Goal: Information Seeking & Learning: Find specific page/section

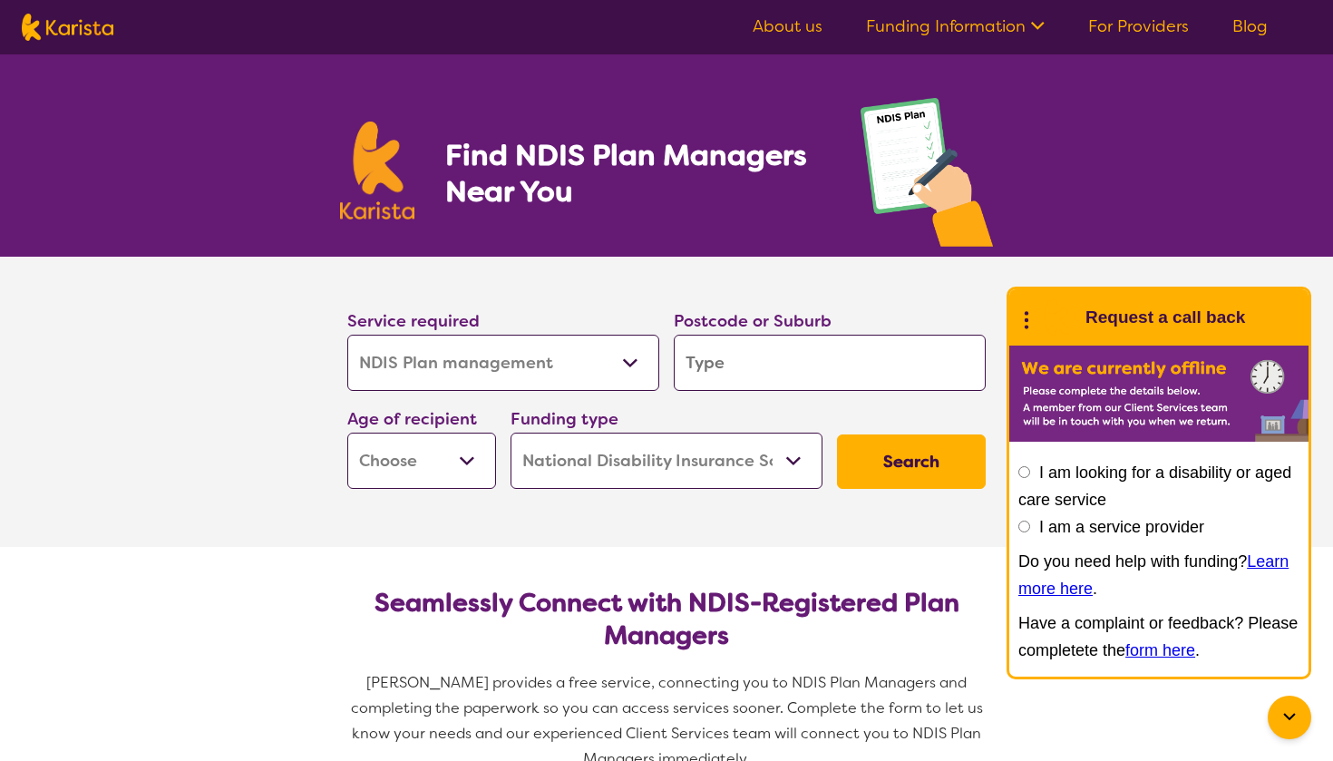
select select "NDIS Plan management"
select select "NDIS"
select select "NDIS Plan management"
select select "NDIS"
type input "3"
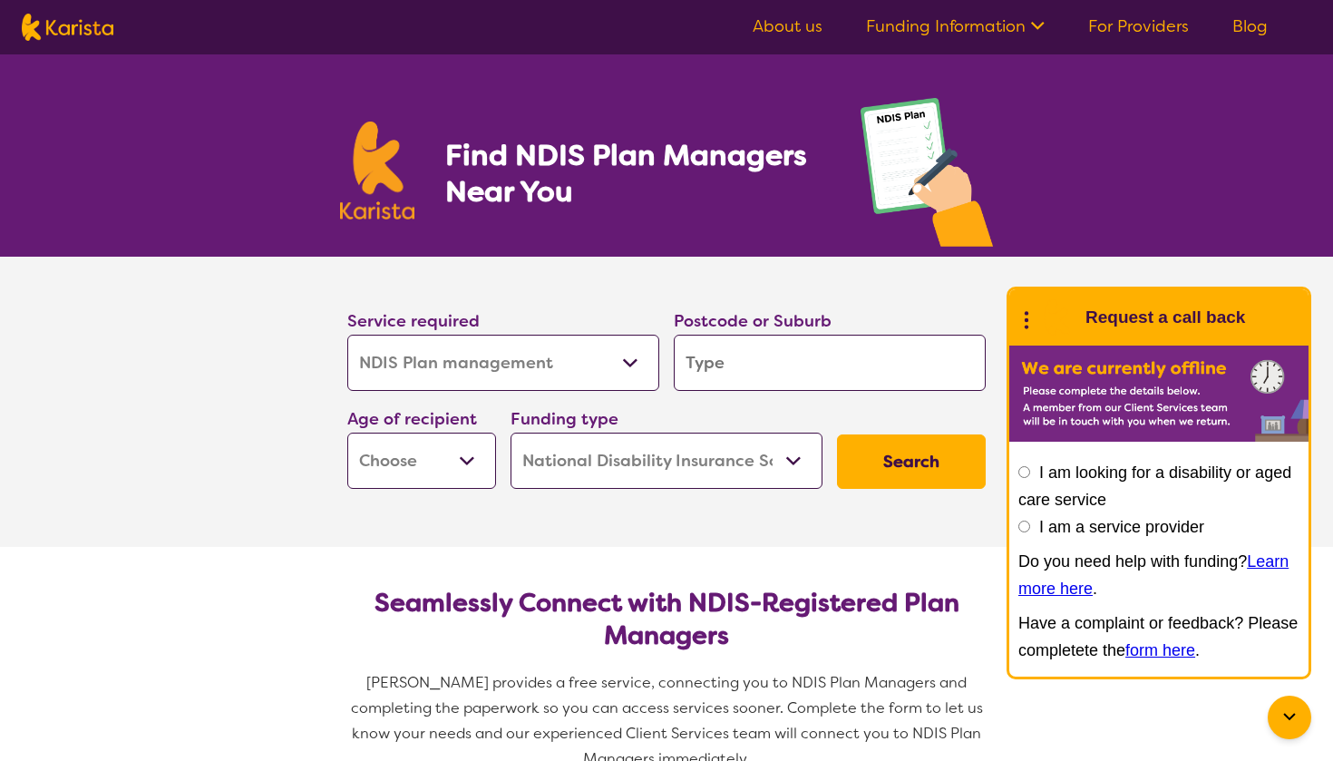
type input "3"
type input "30"
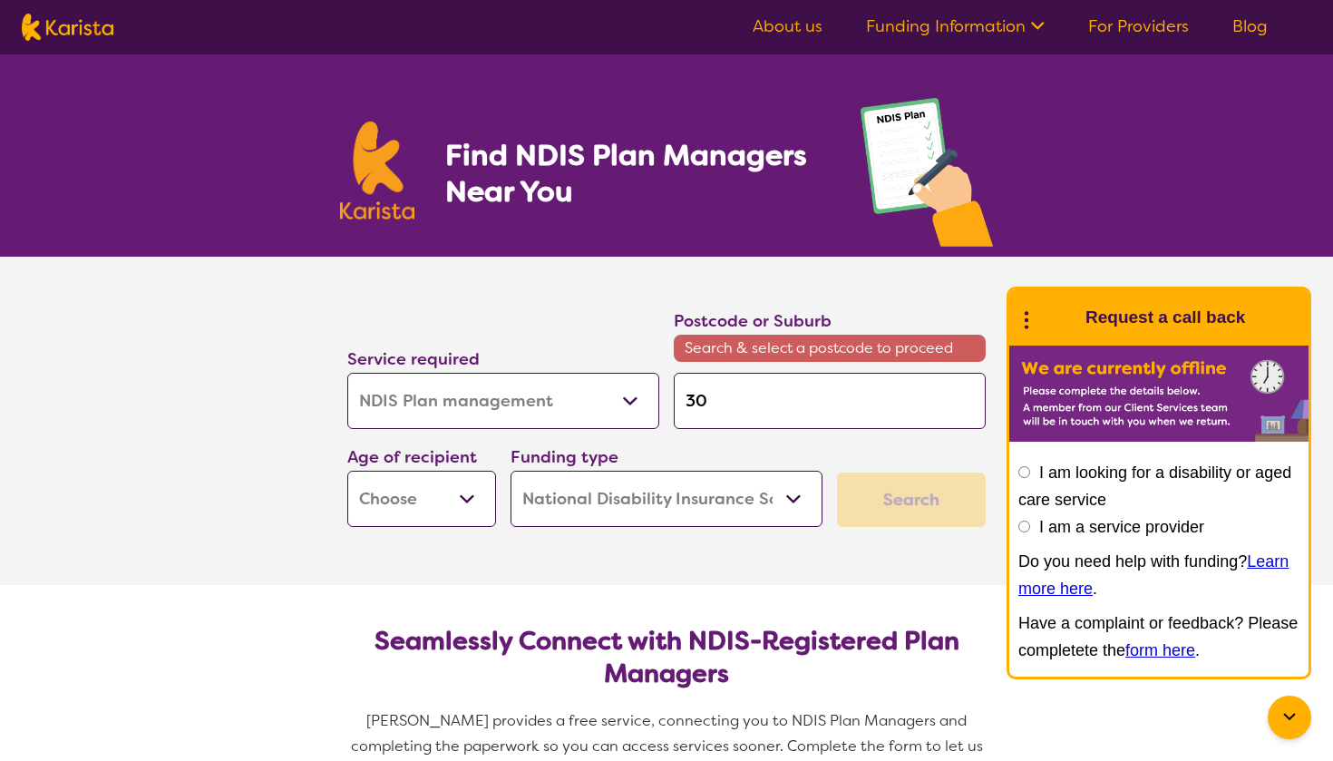
type input "304"
type input "3046"
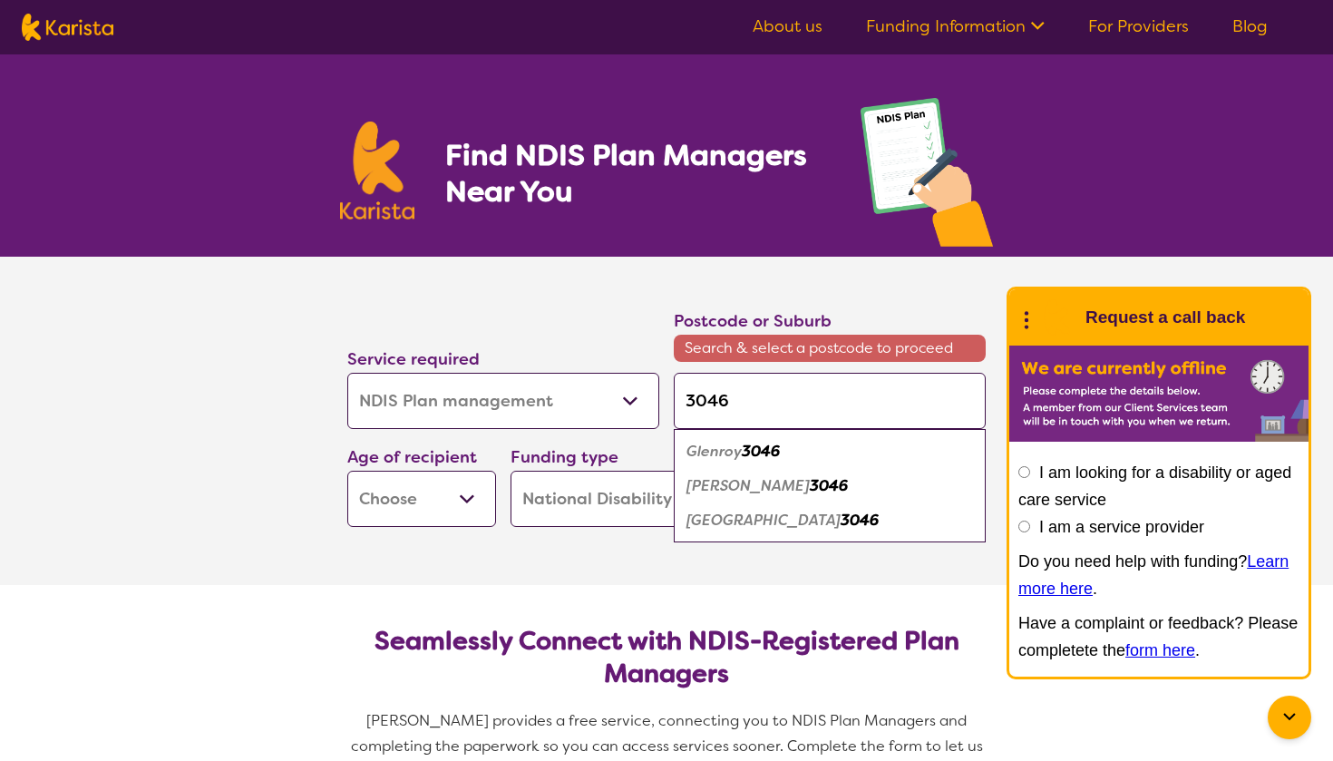
type input "304"
type input "30"
type input "306"
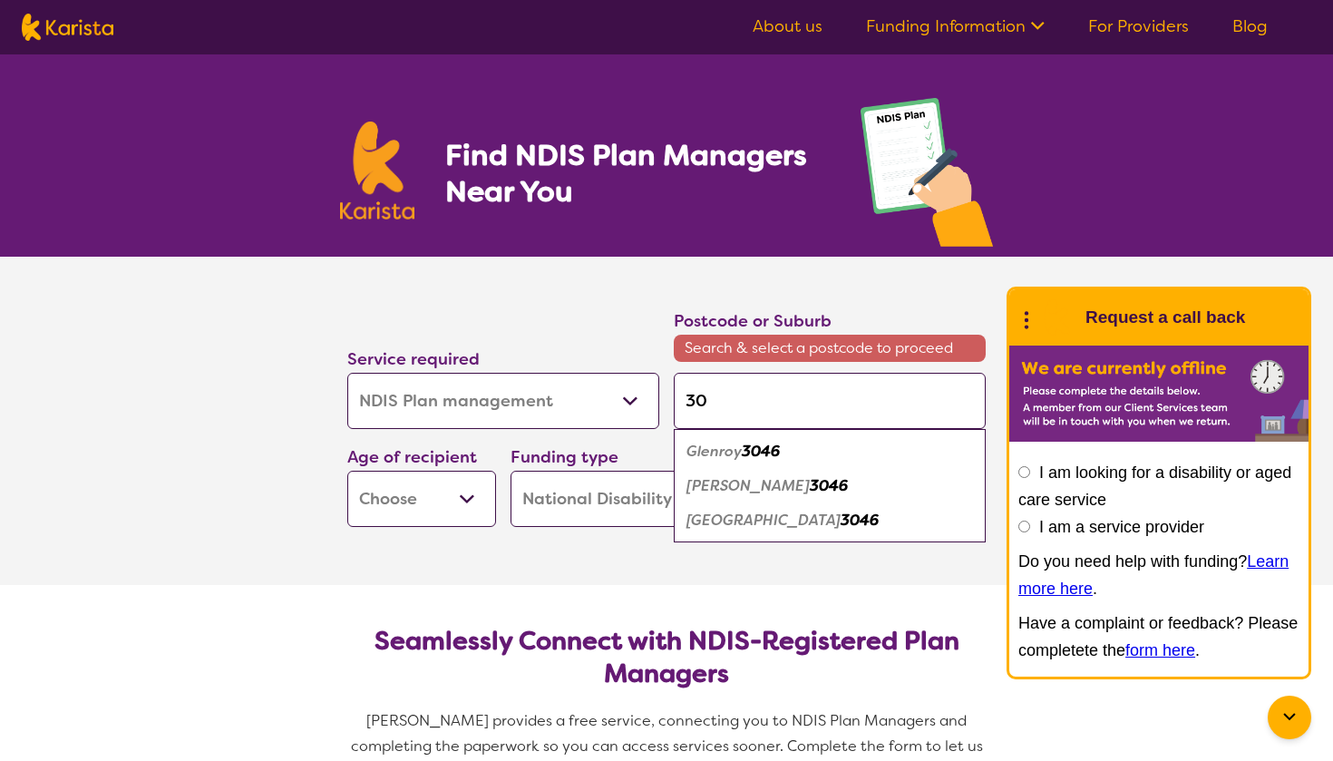
type input "306"
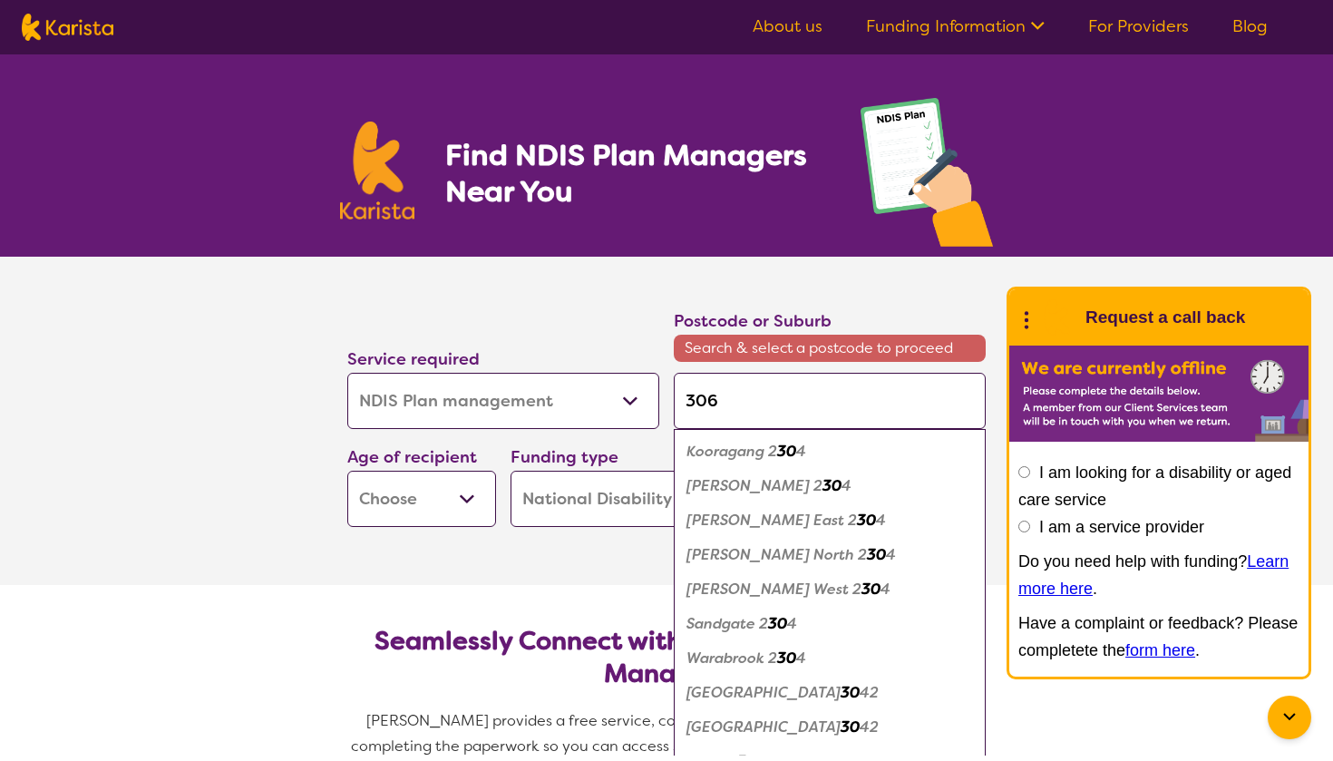
type input "3064"
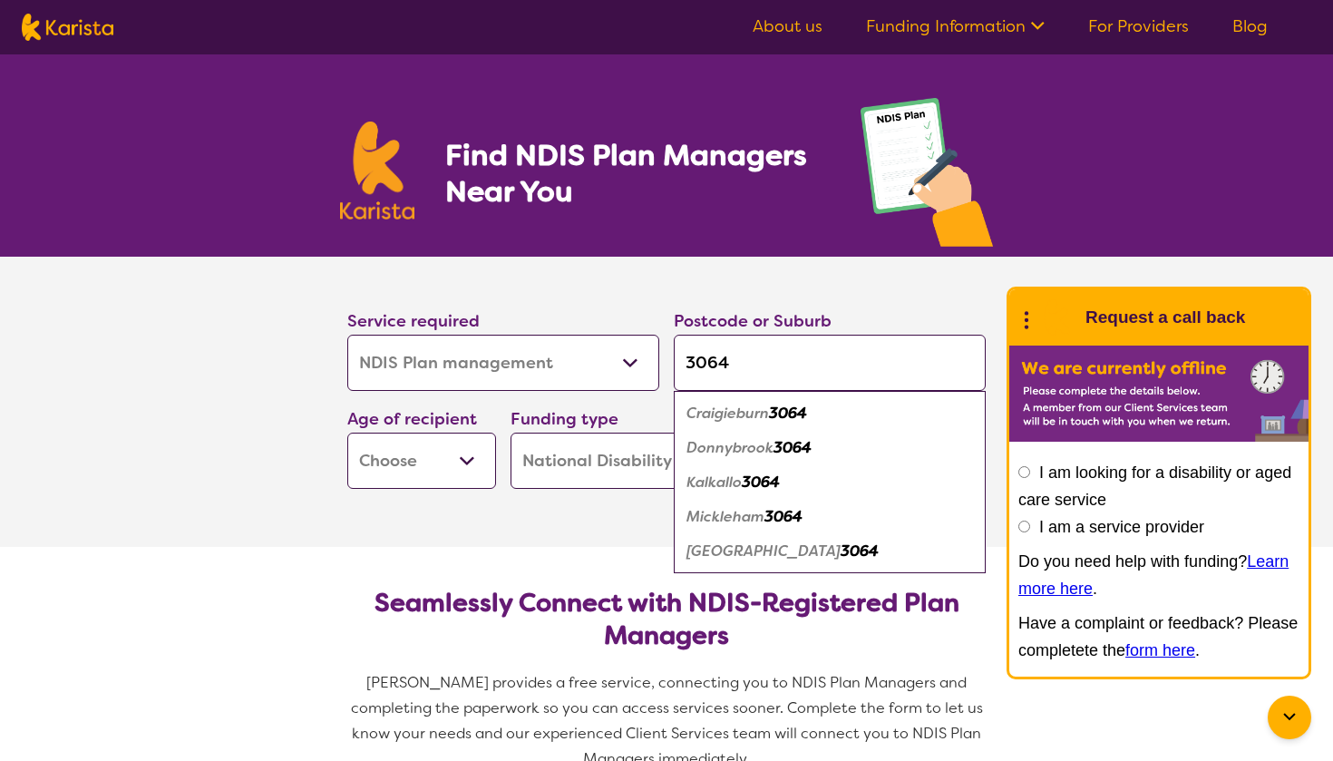
type input "3064"
click at [718, 421] on em "Craigieburn" at bounding box center [728, 413] width 83 height 19
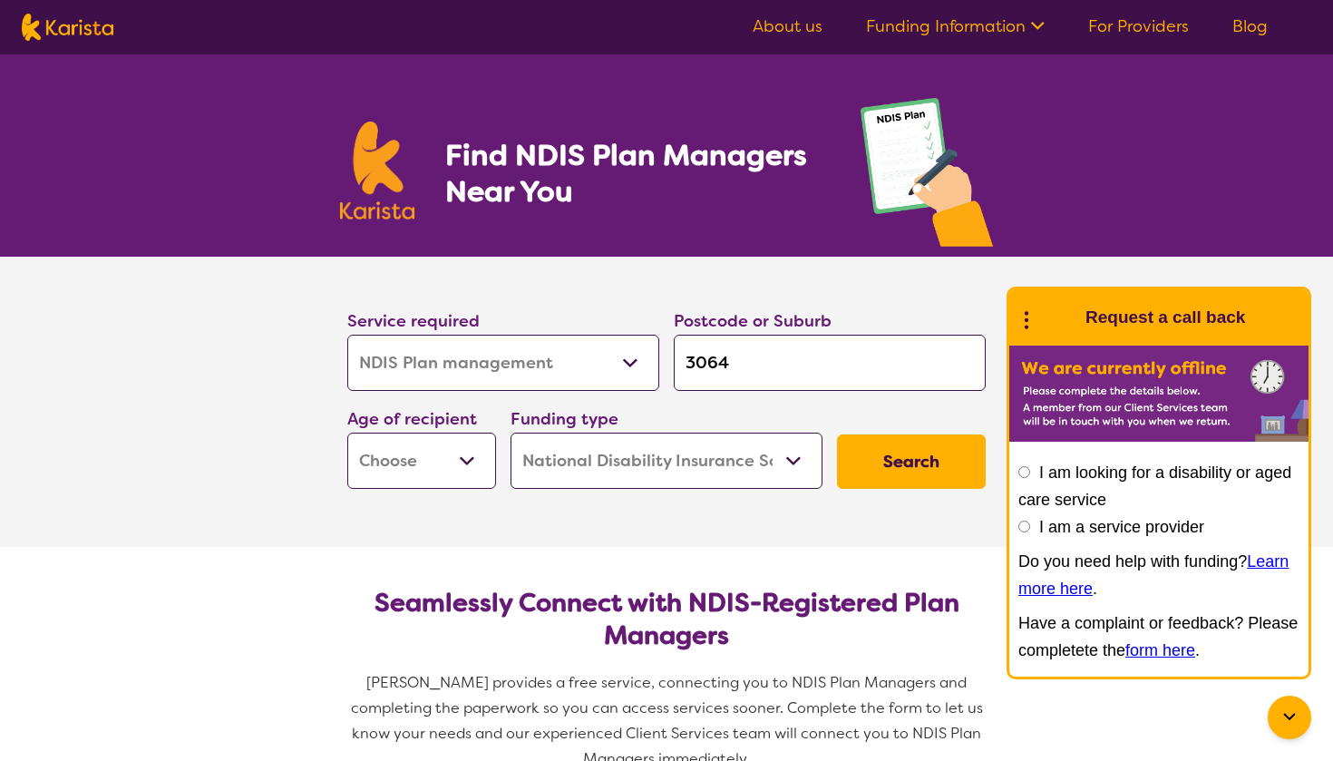
select select "AD"
select select "i-don-t-know"
click at [895, 460] on button "Search" at bounding box center [911, 461] width 149 height 54
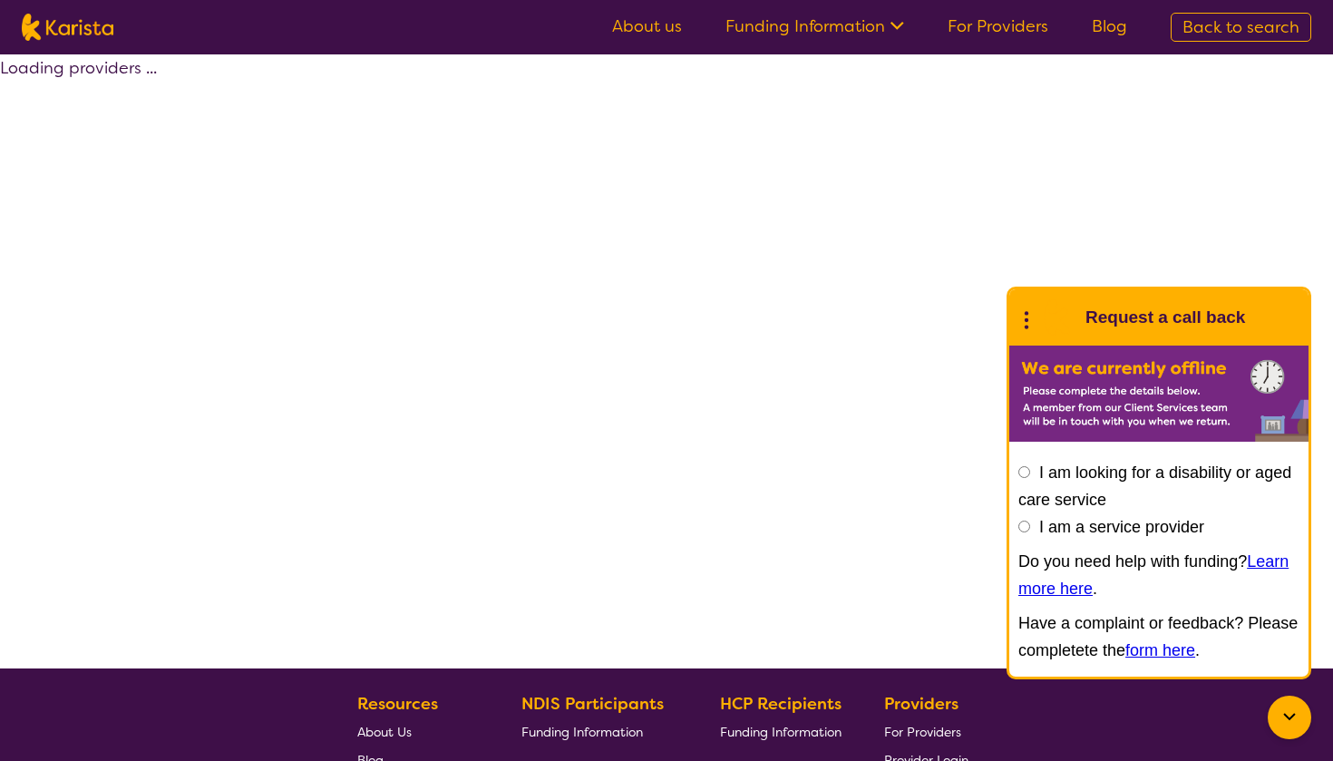
select select "NDIS Plan management"
select select "AD"
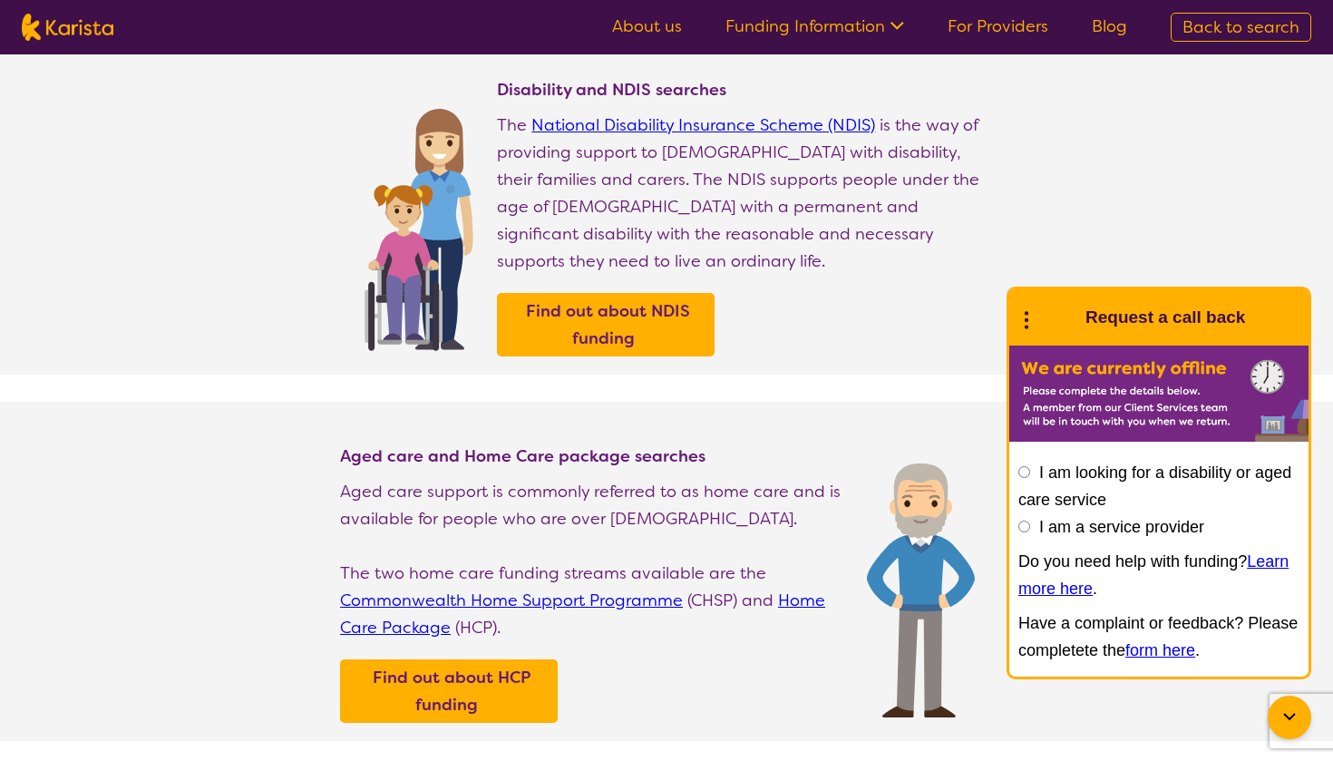
scroll to position [19, 0]
